Goal: Navigation & Orientation: Find specific page/section

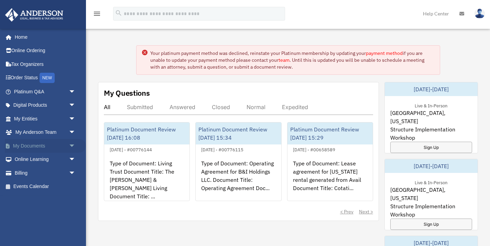
click at [47, 150] on link "My Documents arrow_drop_down" at bounding box center [45, 146] width 81 height 14
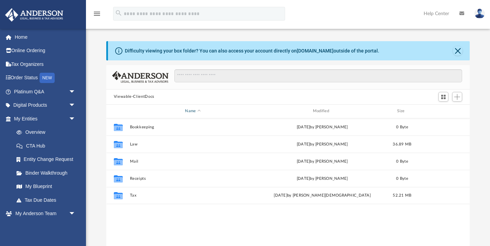
scroll to position [156, 363]
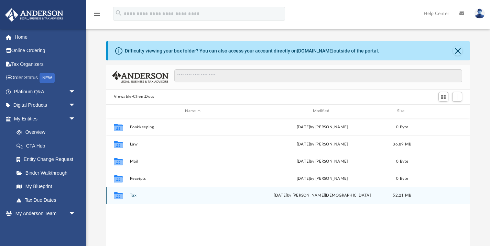
click at [145, 197] on button "Tax" at bounding box center [193, 196] width 126 height 4
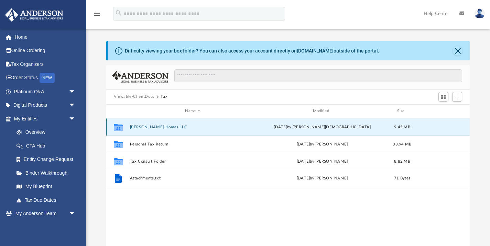
click at [147, 125] on button "Murphree Homes LLC" at bounding box center [193, 127] width 126 height 4
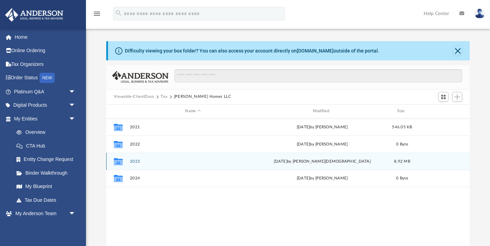
click at [136, 164] on div "Collaborated Folder 2023 today by Oshee Jain 8.92 MB" at bounding box center [288, 161] width 364 height 17
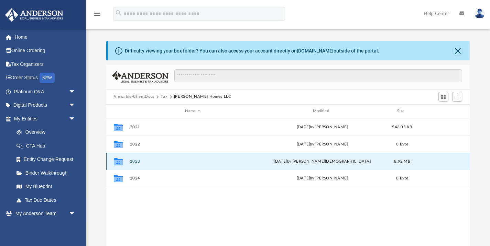
click at [136, 162] on button "2023" at bounding box center [193, 161] width 126 height 4
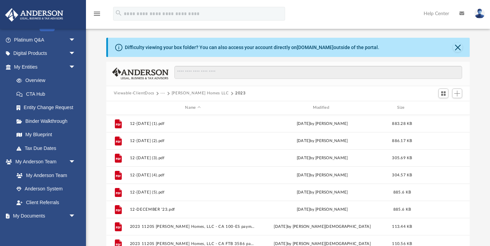
scroll to position [0, 0]
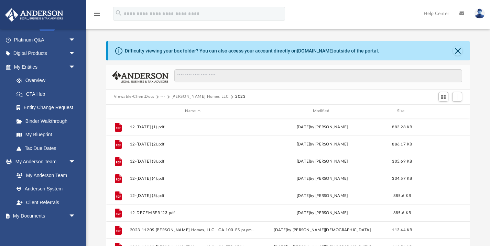
click at [130, 99] on button "Viewable-ClientDocs" at bounding box center [134, 97] width 41 height 6
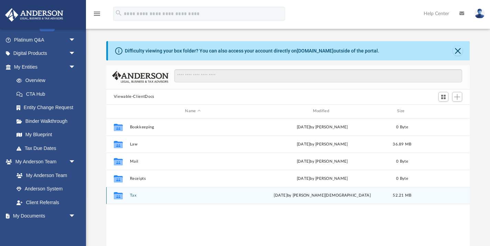
click at [142, 197] on button "Tax" at bounding box center [193, 196] width 126 height 4
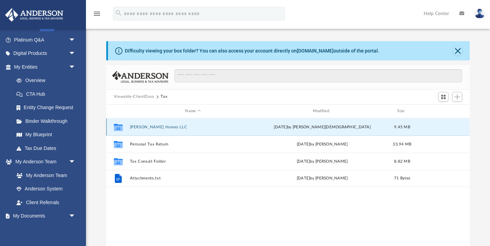
click at [162, 128] on button "Murphree Homes LLC" at bounding box center [193, 127] width 126 height 4
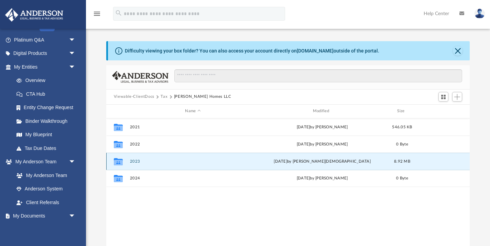
click at [146, 162] on button "2023" at bounding box center [193, 161] width 126 height 4
click at [340, 164] on div "Collaborated Folder 2023 today by Oshee Jain 8.92 MB" at bounding box center [288, 161] width 364 height 17
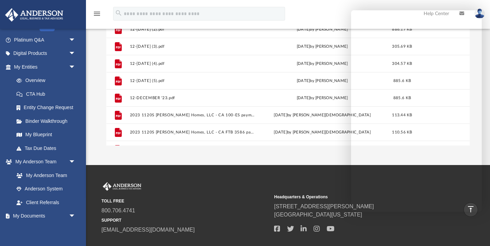
scroll to position [112, 0]
